Goal: Task Accomplishment & Management: Complete application form

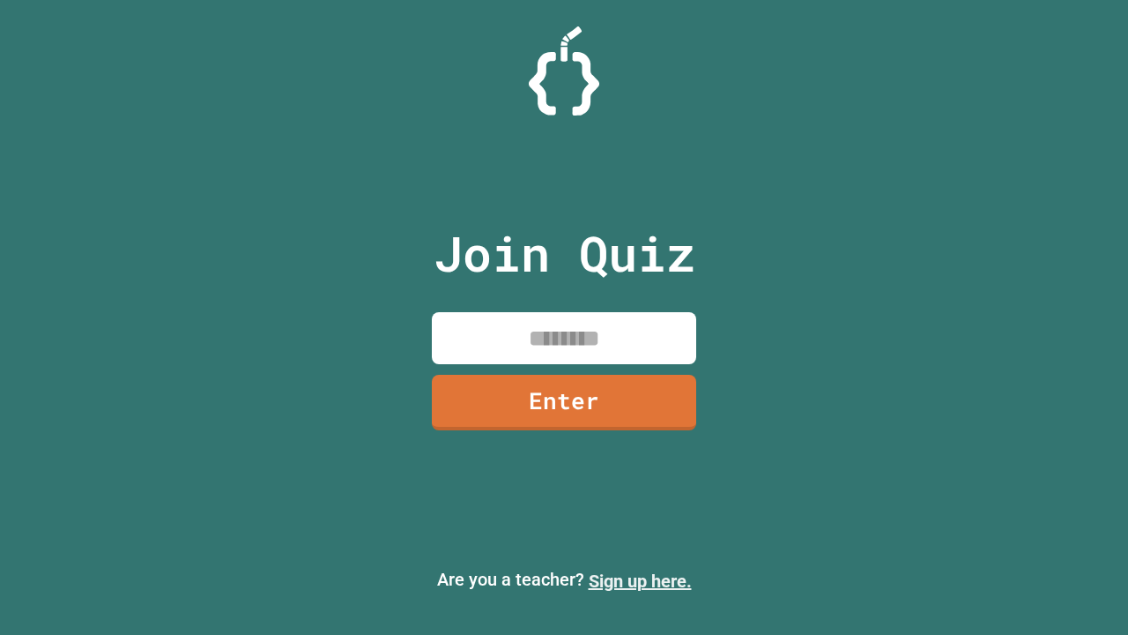
click at [640, 581] on link "Sign up here." at bounding box center [640, 580] width 103 height 21
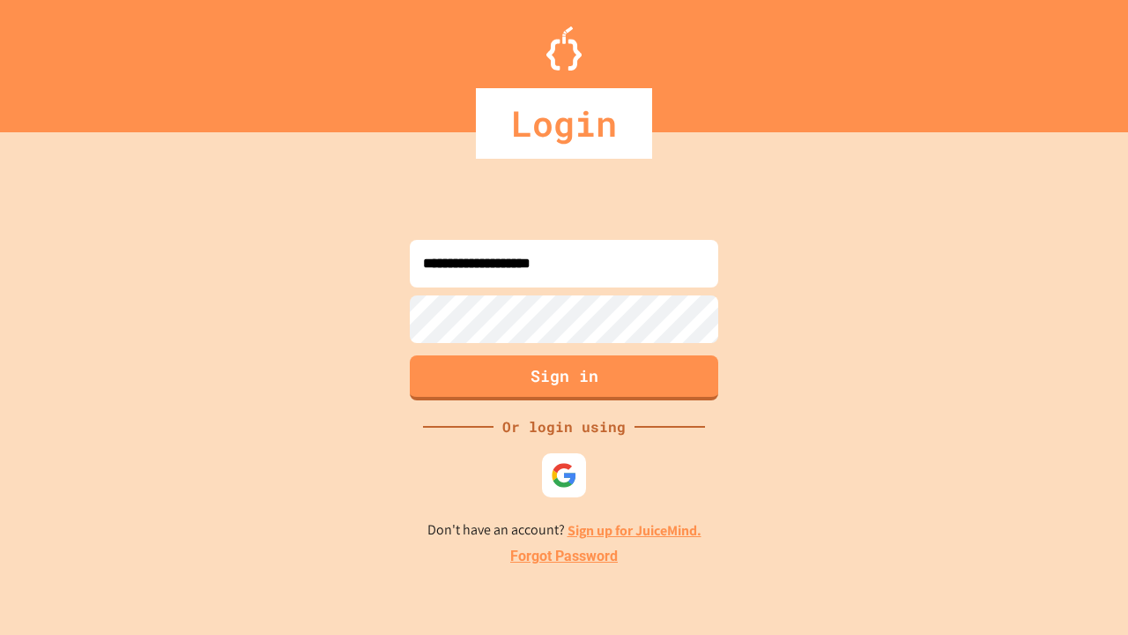
type input "**********"
